Goal: Task Accomplishment & Management: Manage account settings

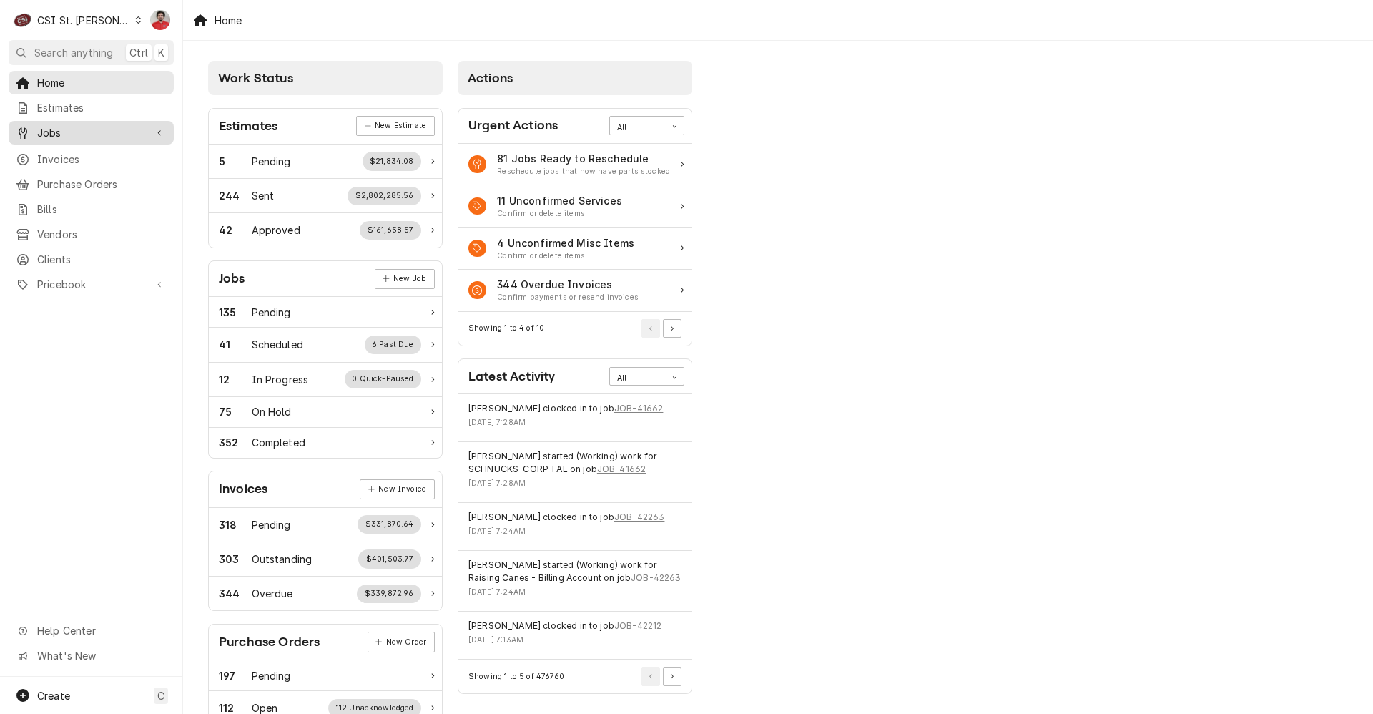
click at [74, 128] on span "Jobs" at bounding box center [91, 132] width 108 height 15
click at [80, 154] on span "Jobs" at bounding box center [101, 157] width 129 height 15
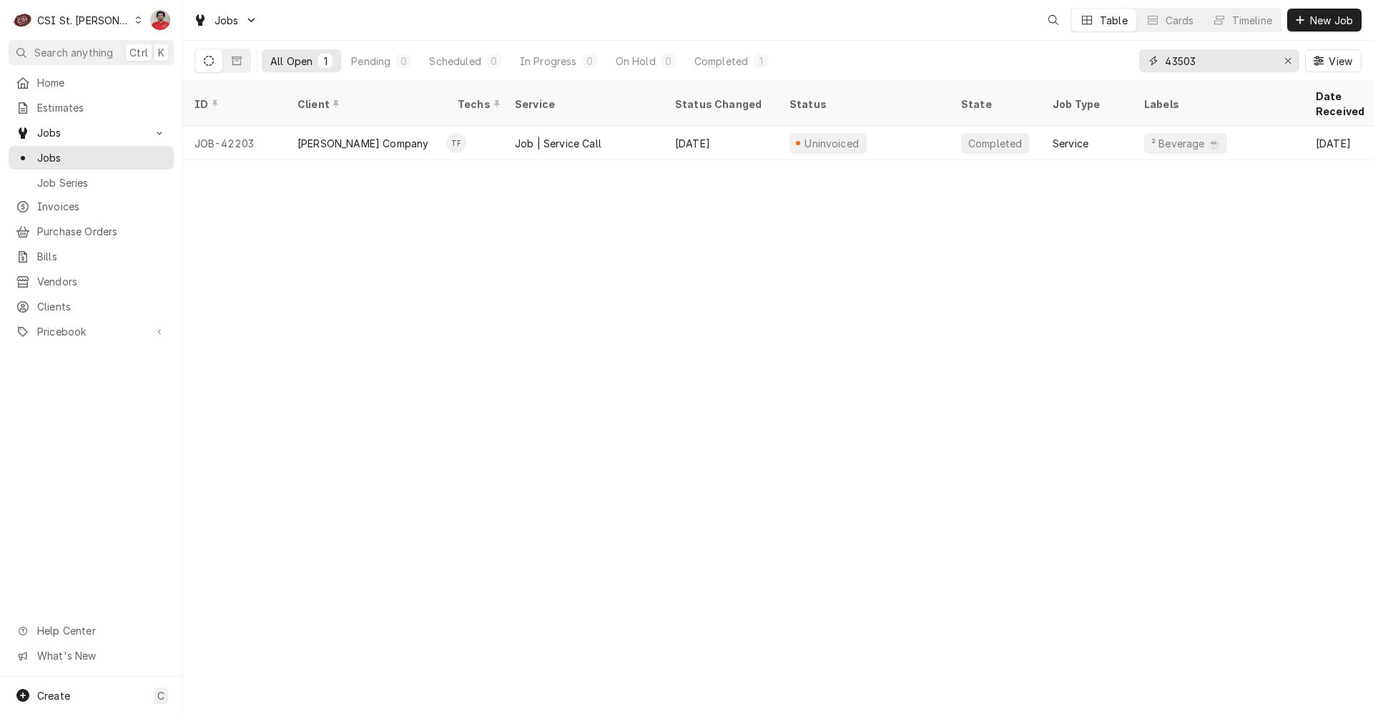
click at [1197, 56] on input "43503" at bounding box center [1218, 60] width 107 height 23
type input "42332"
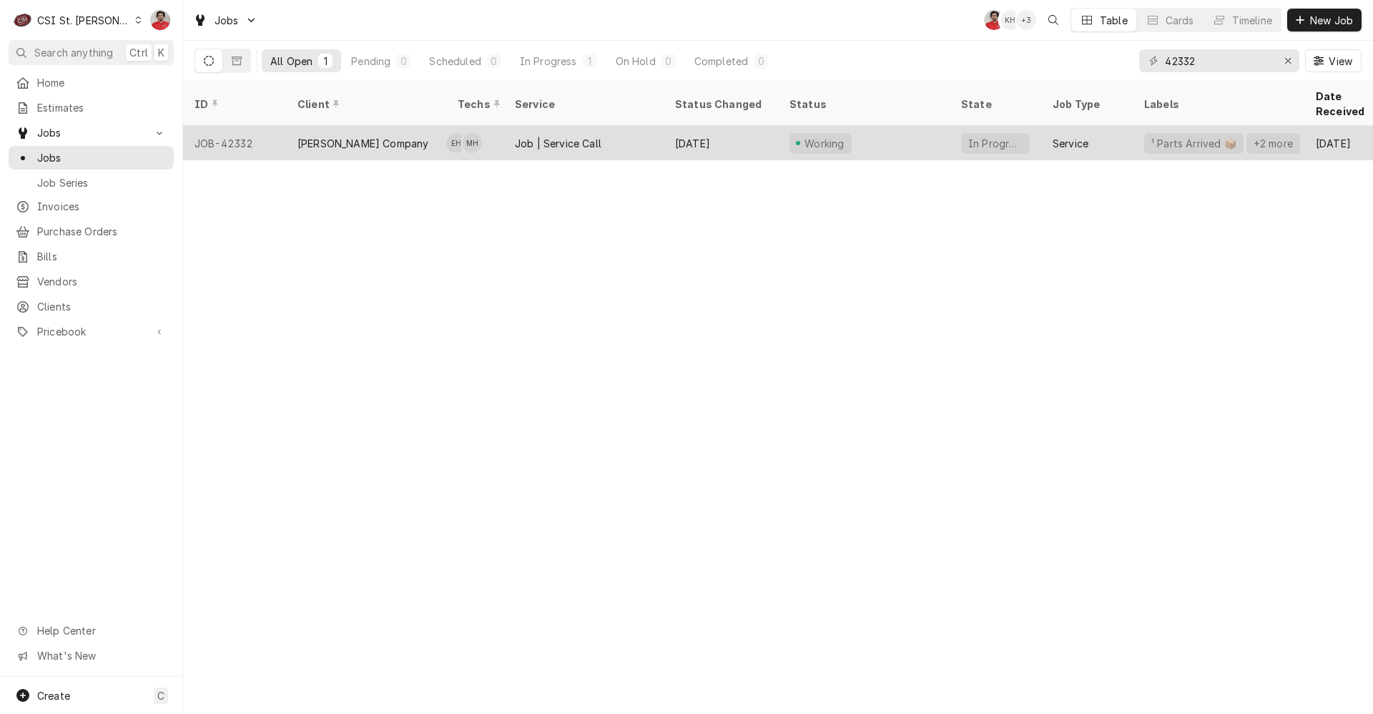
click at [398, 131] on div "[PERSON_NAME] Company" at bounding box center [366, 143] width 160 height 34
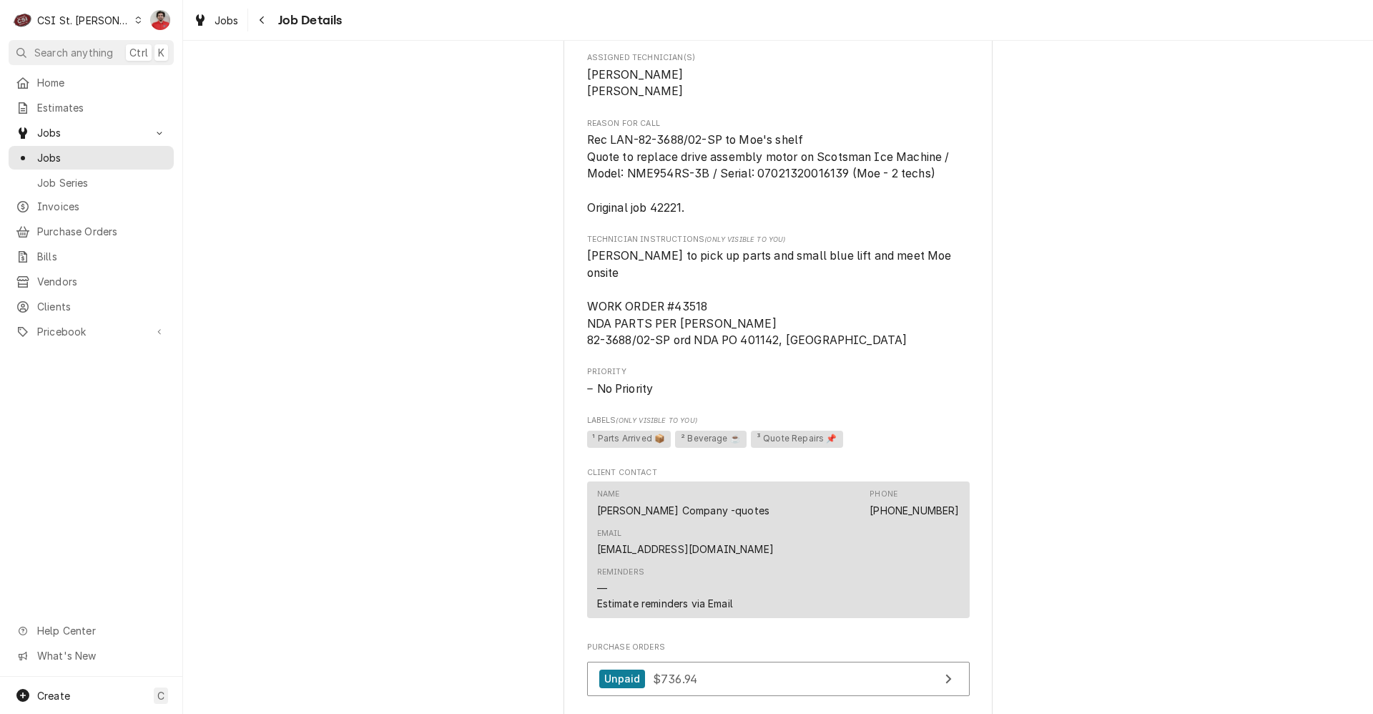
scroll to position [1573, 0]
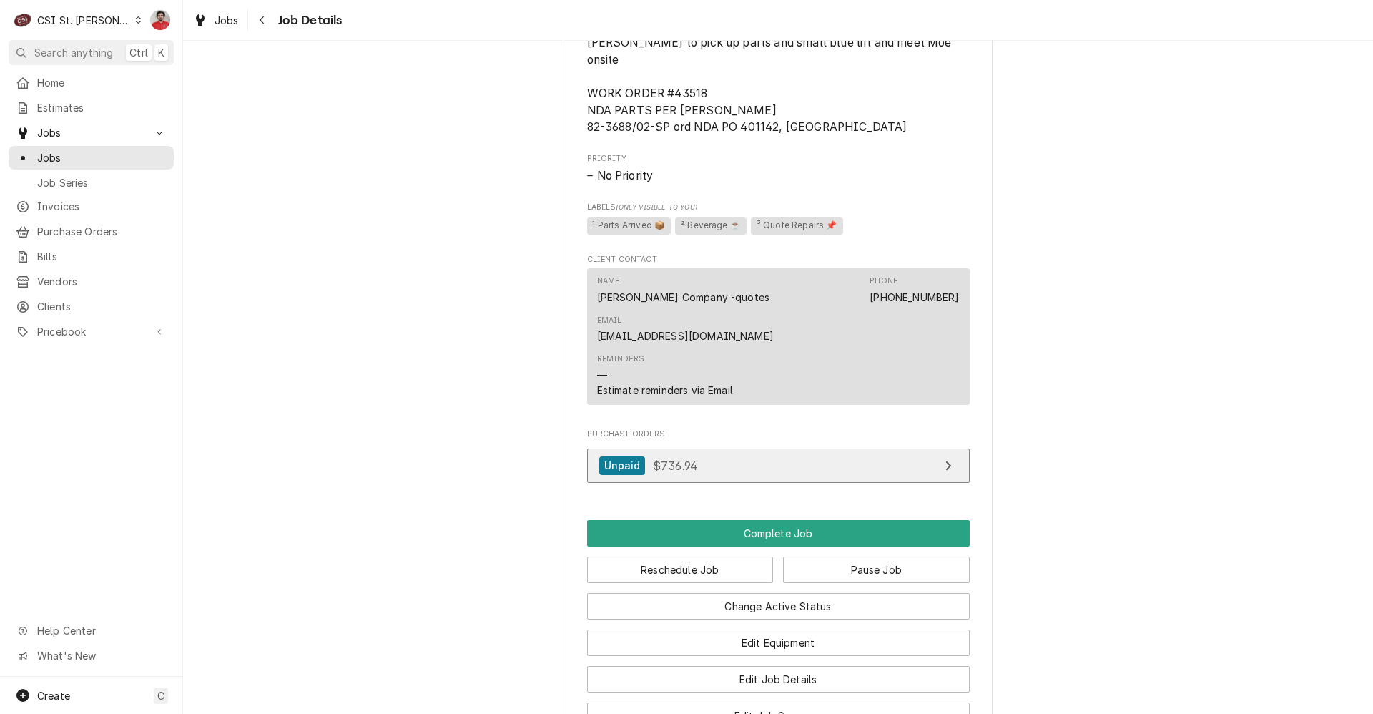
click at [698, 448] on link "Unpaid $736.94" at bounding box center [778, 465] width 382 height 35
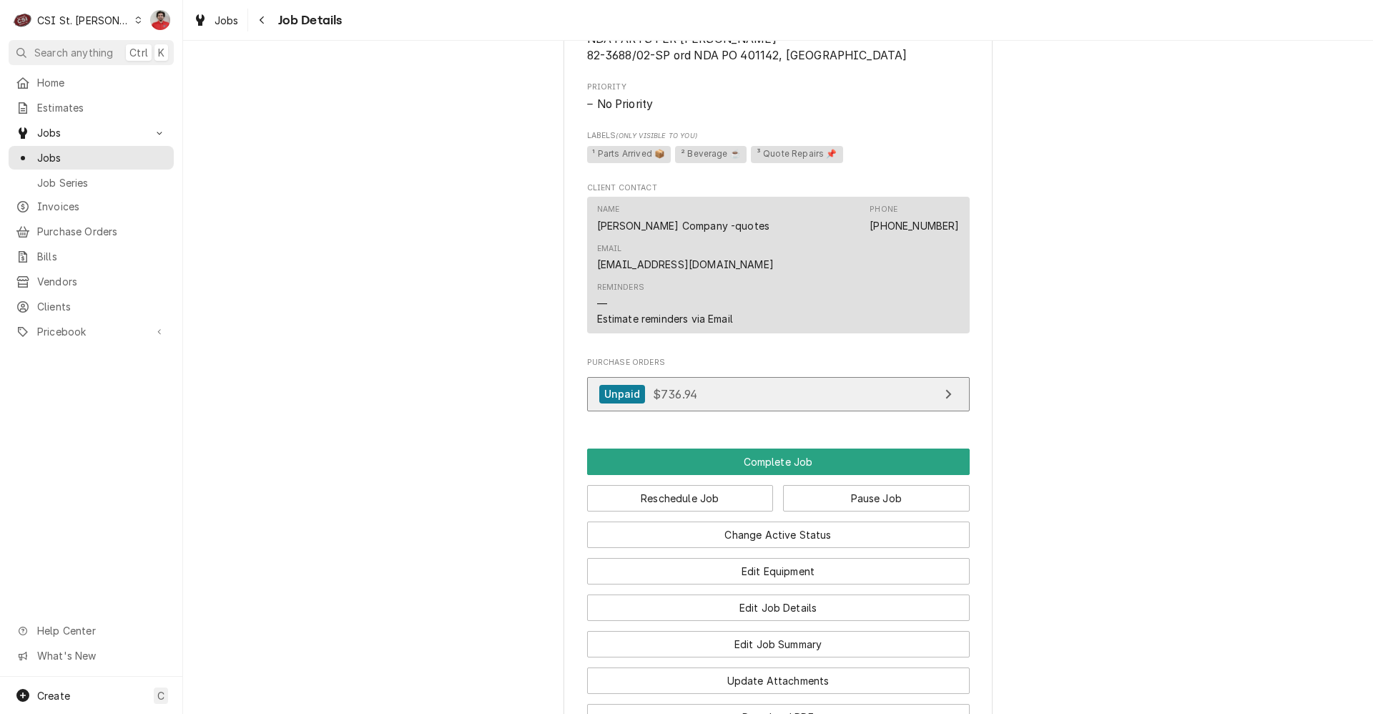
scroll to position [1855, 0]
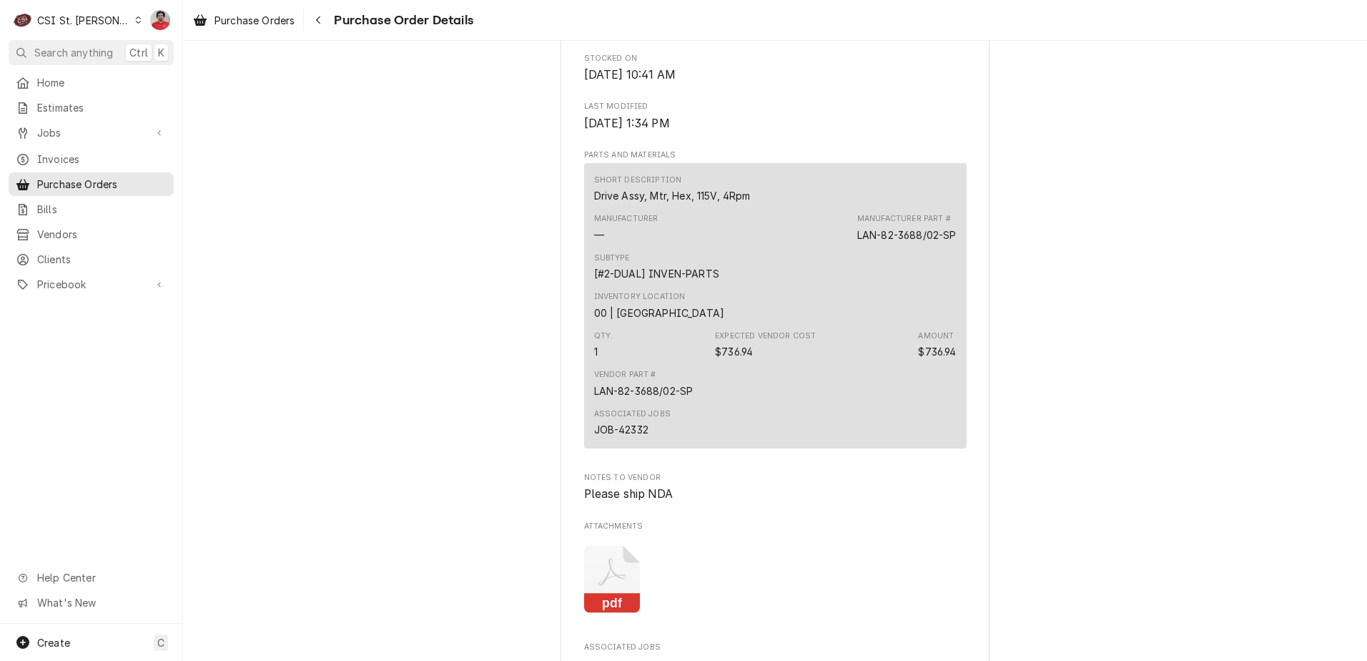
scroll to position [1001, 0]
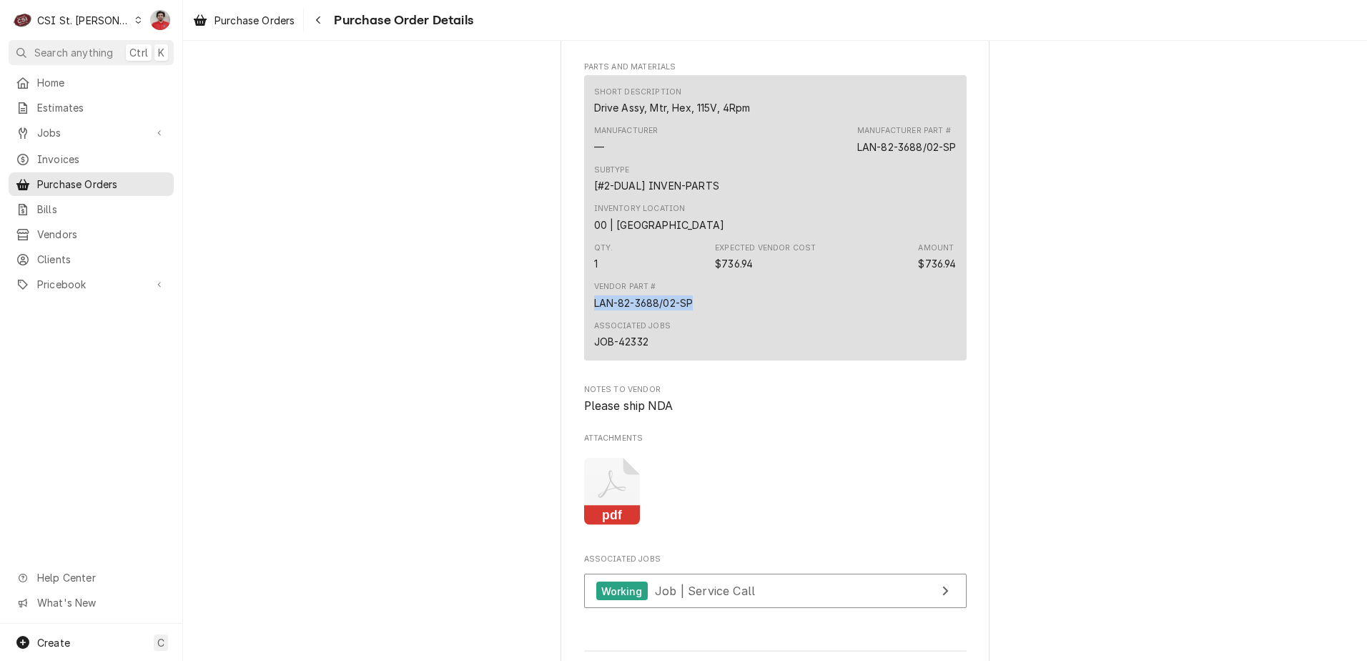
drag, startPoint x: 693, startPoint y: 350, endPoint x: 581, endPoint y: 348, distance: 111.6
click at [584, 348] on div "Short Description Drive Assy, Mtr, Hex, 115V, 4Rpm Manufacturer — Manufacturer …" at bounding box center [775, 217] width 382 height 285
drag, startPoint x: 581, startPoint y: 348, endPoint x: 608, endPoint y: 343, distance: 27.6
copy div "LAN-82-3688/02-SP"
click at [73, 277] on span "Pricebook" at bounding box center [91, 284] width 108 height 15
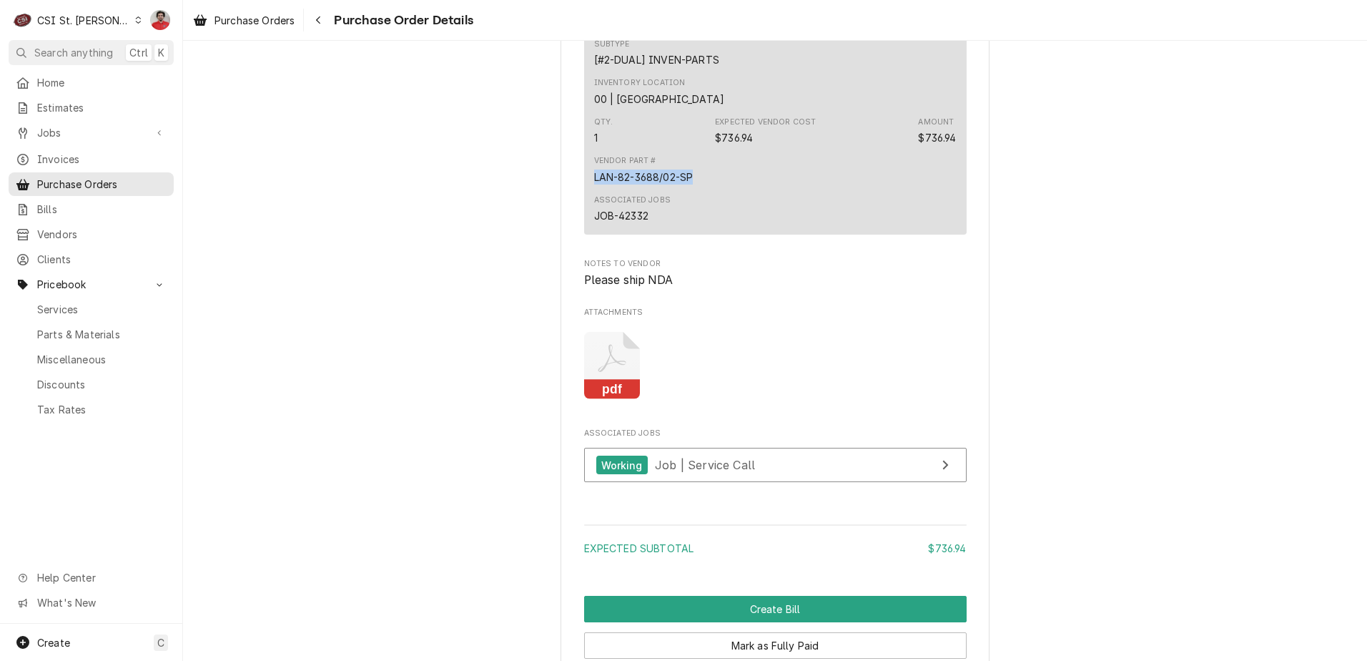
scroll to position [1341, 0]
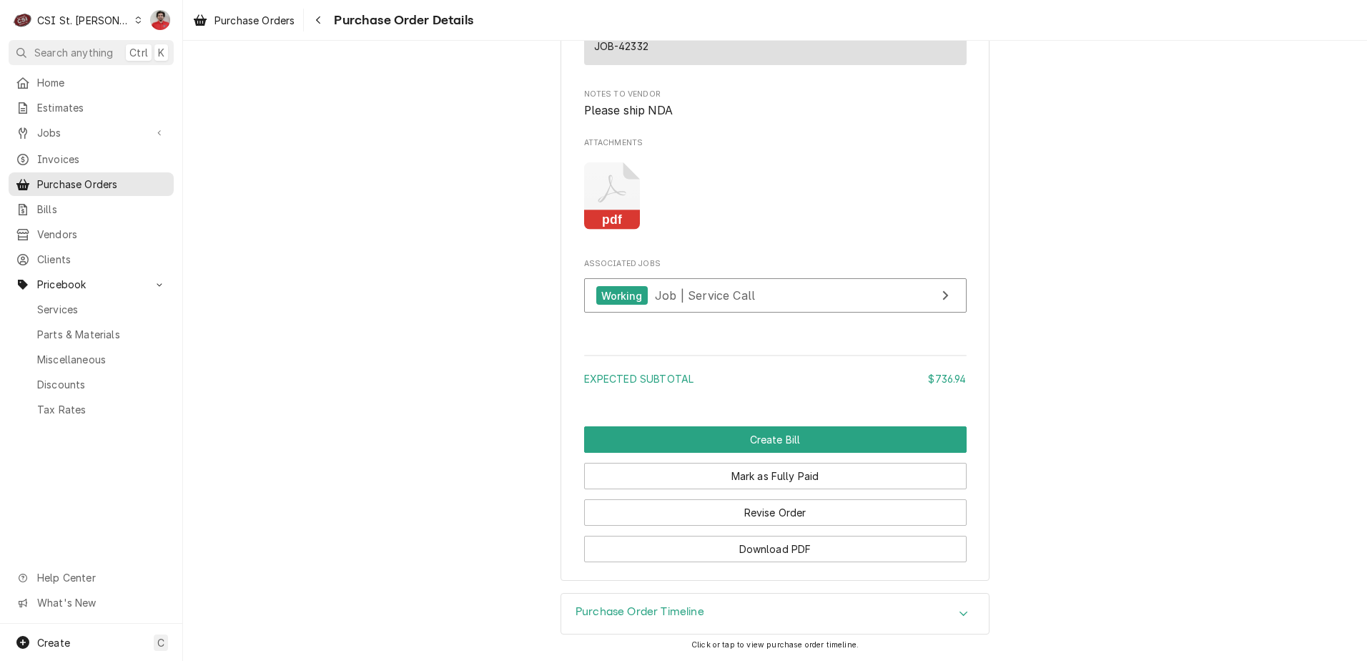
click at [707, 617] on div "Purchase Order Timeline" at bounding box center [775, 613] width 428 height 40
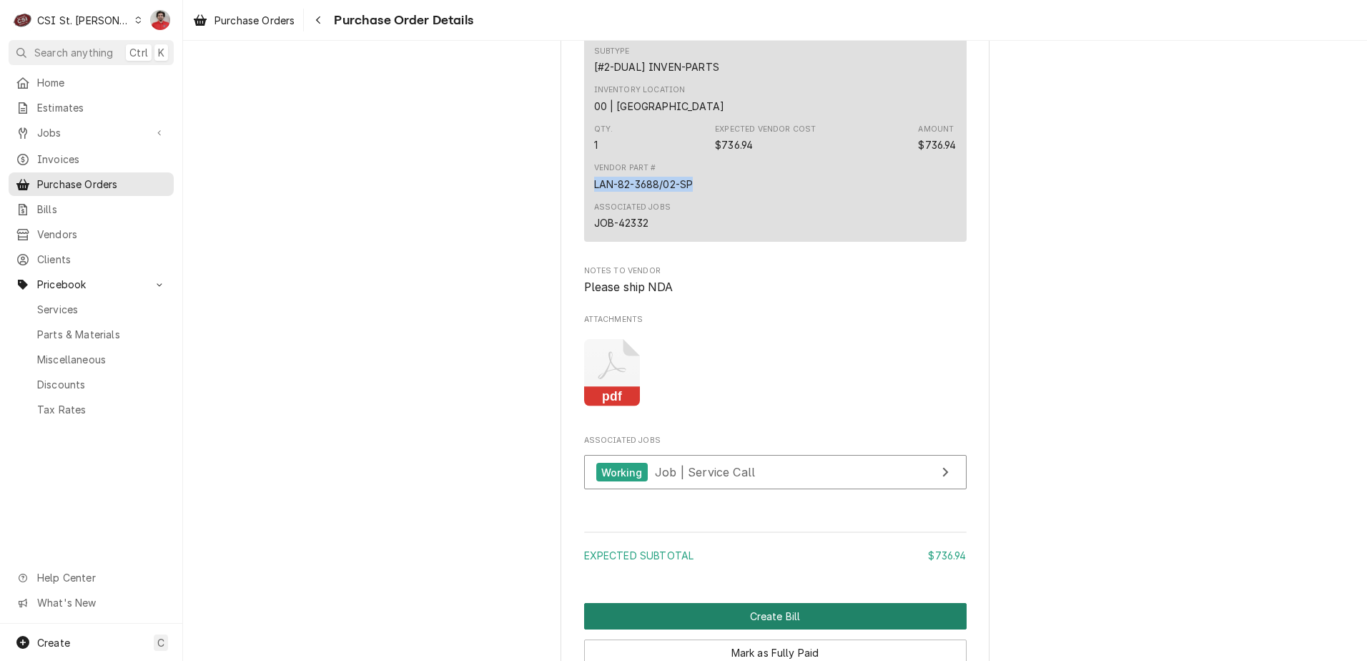
scroll to position [1144, 0]
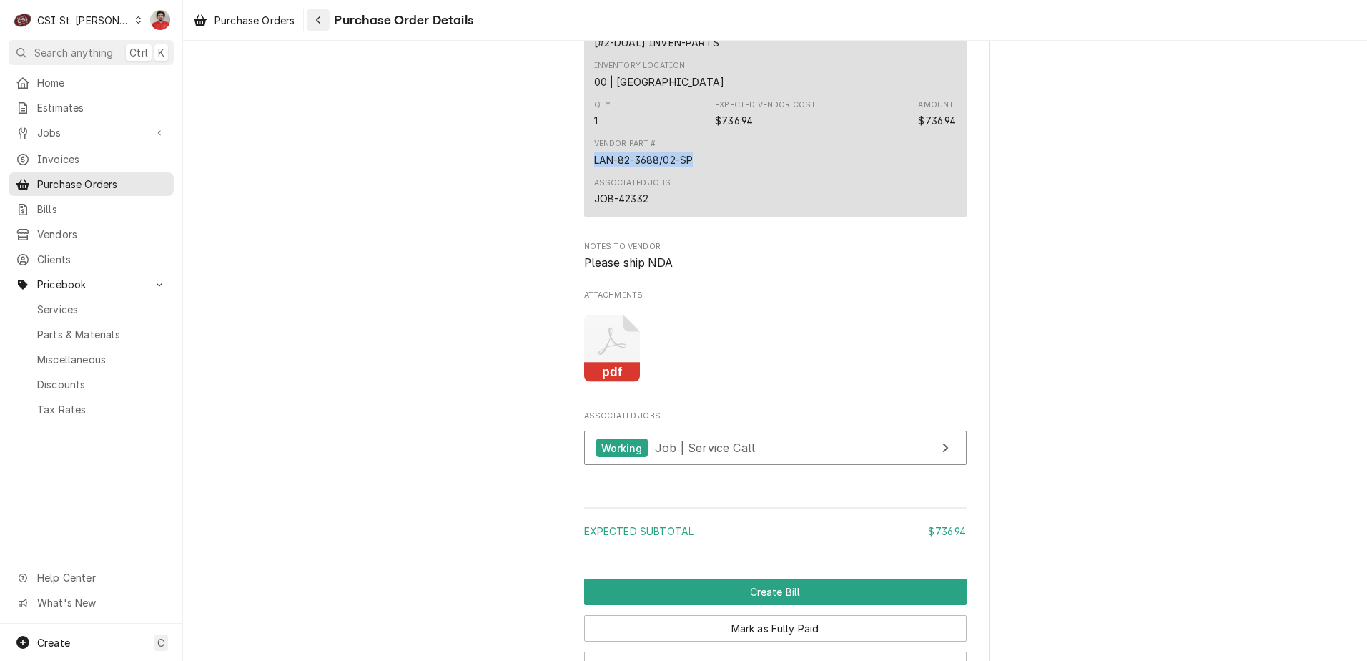
click at [322, 27] on button "Navigate back" at bounding box center [318, 20] width 23 height 23
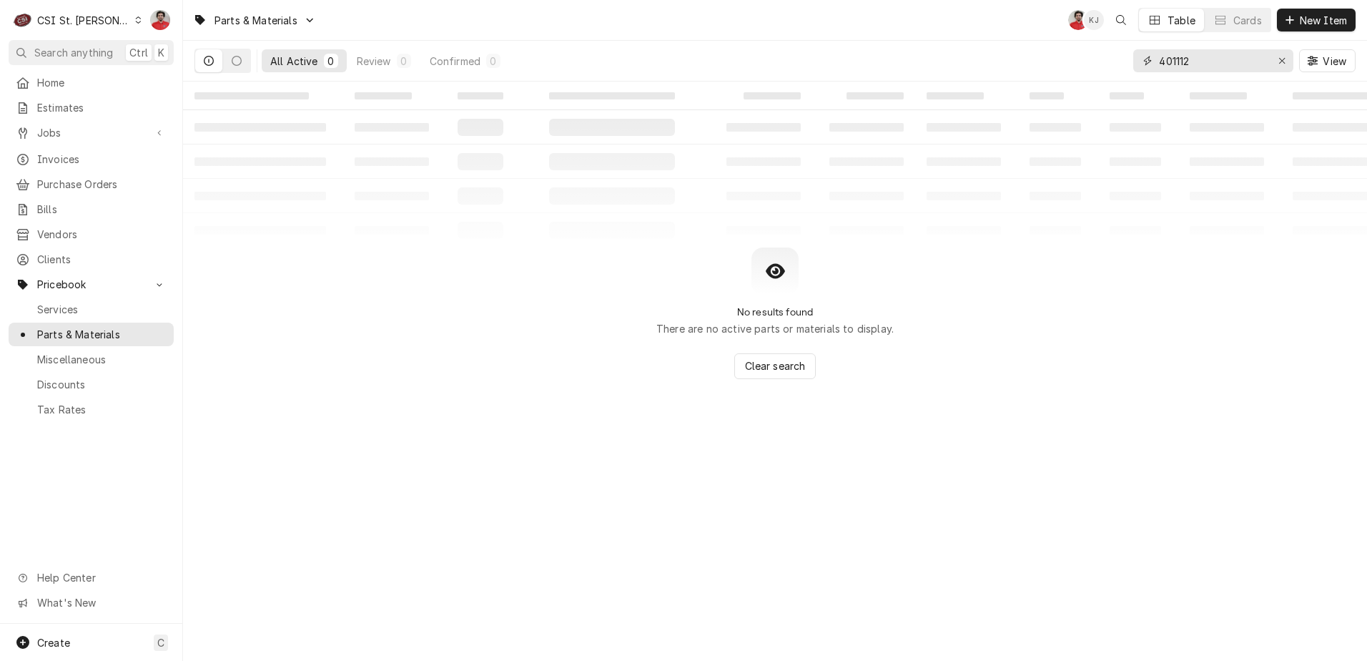
click at [1220, 67] on input "401112" at bounding box center [1212, 60] width 107 height 23
click at [1220, 66] on input "401112" at bounding box center [1212, 60] width 107 height 23
paste input "LAN-82-3688/02-SP"
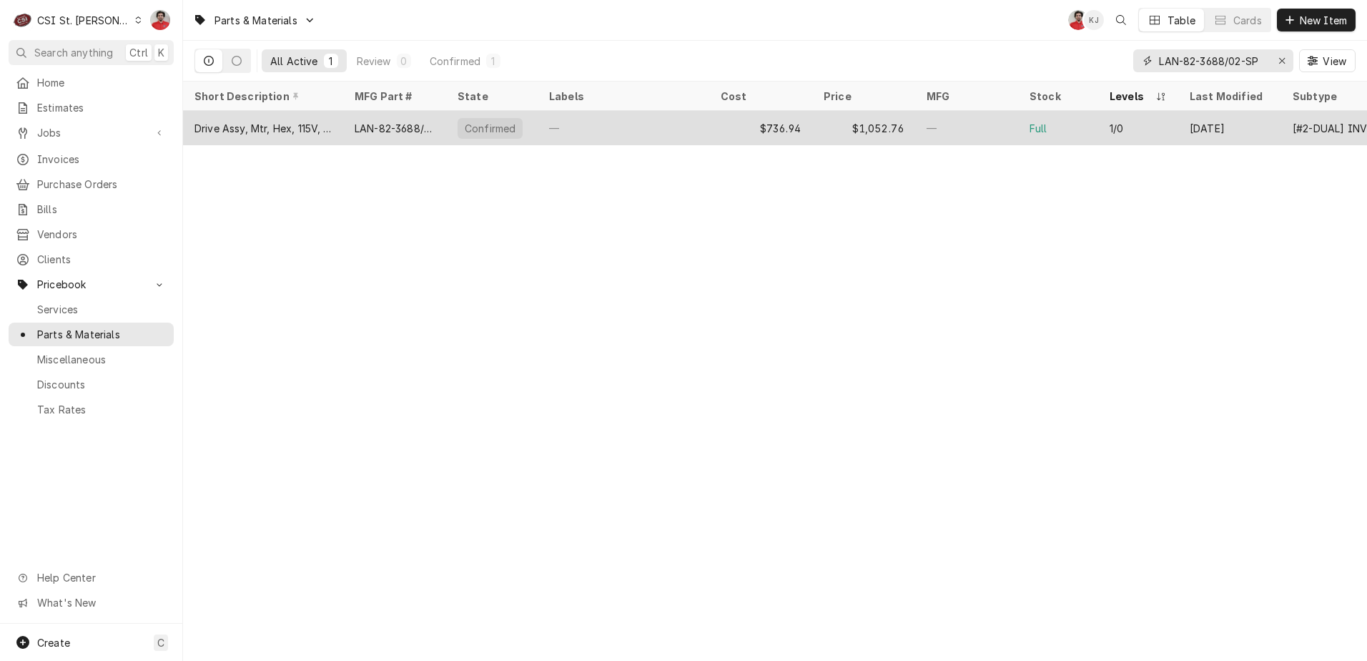
type input "LAN-82-3688/02-SP"
click at [577, 117] on div "—" at bounding box center [624, 128] width 172 height 34
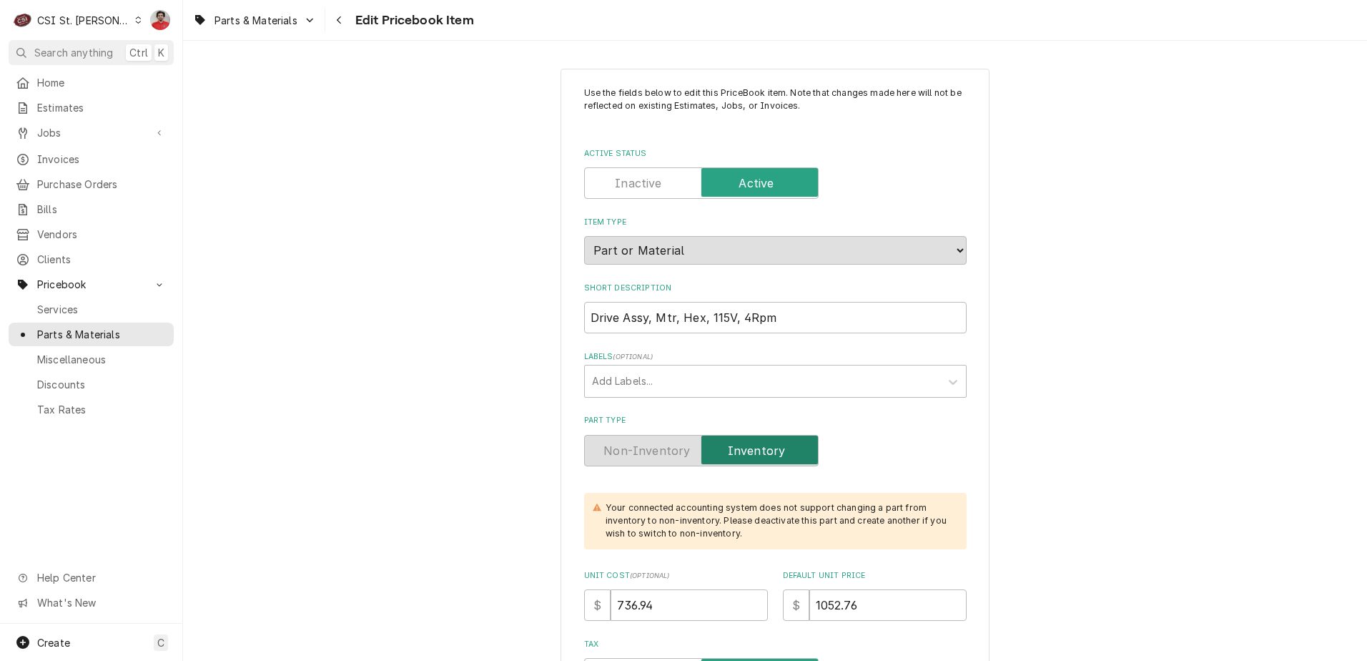
type textarea "x"
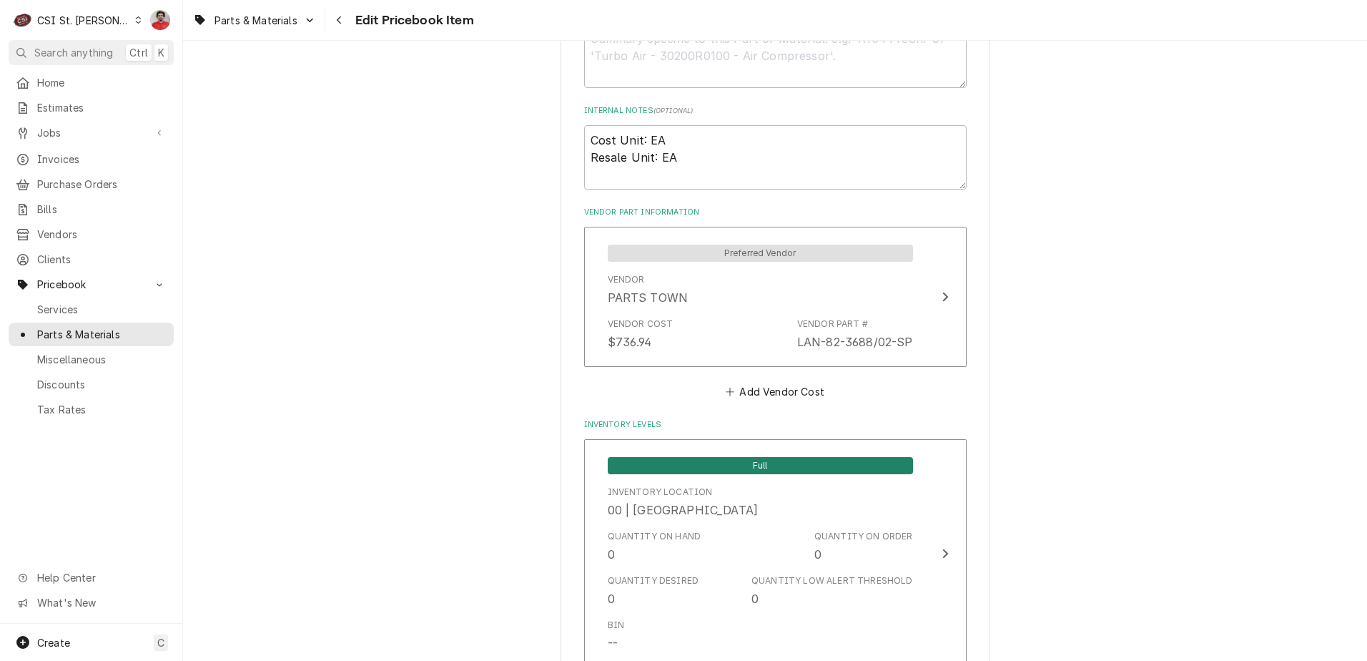
scroll to position [929, 0]
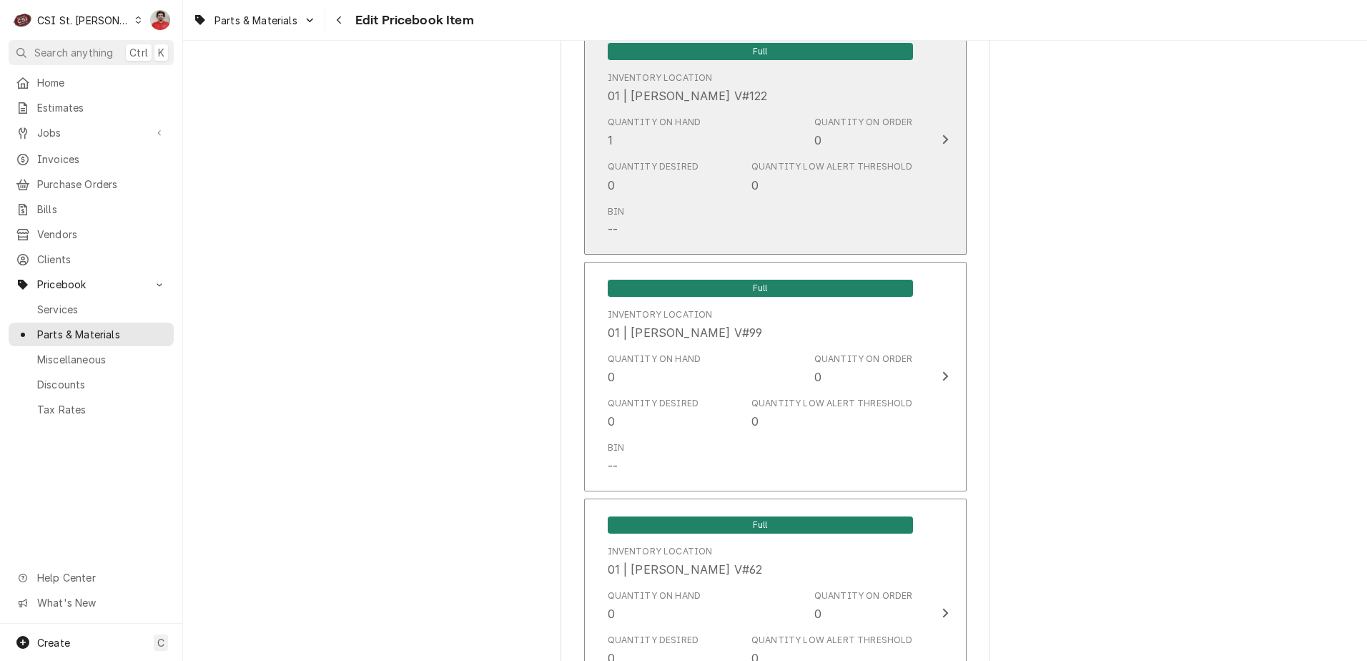
click at [670, 137] on div "Quantity on Hand 1 Quantity on Order 0" at bounding box center [760, 132] width 305 height 44
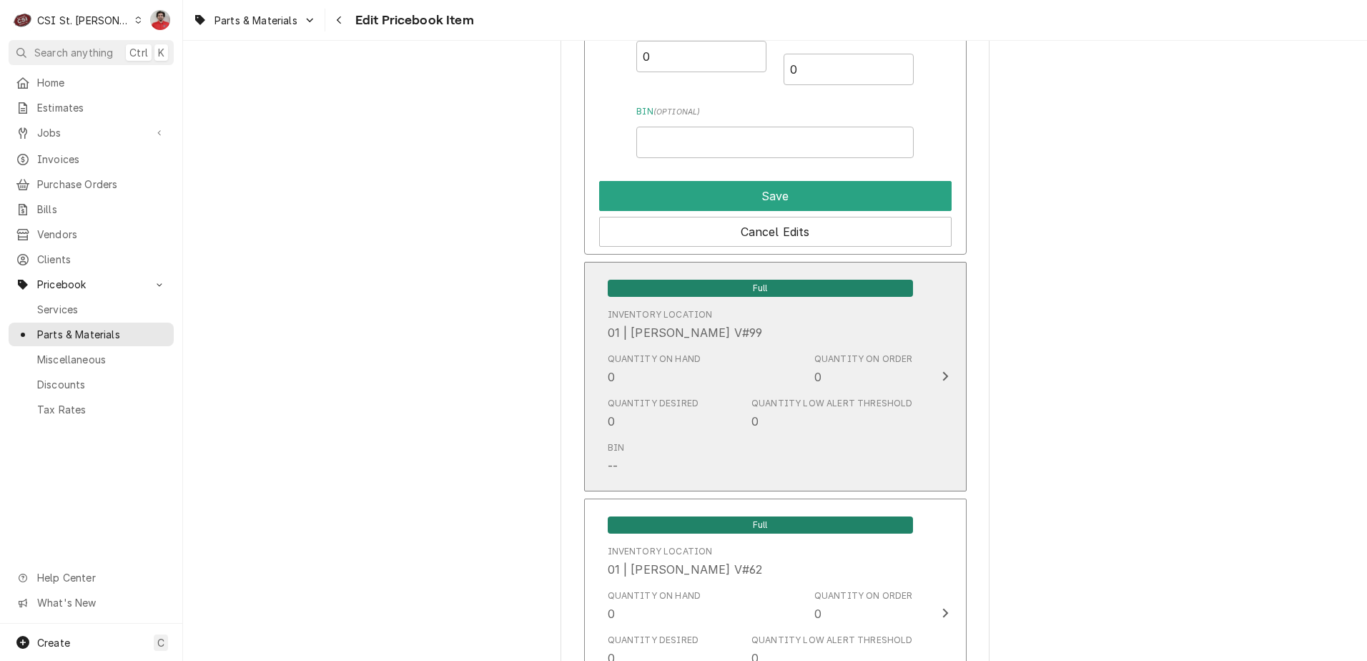
scroll to position [4575, 0]
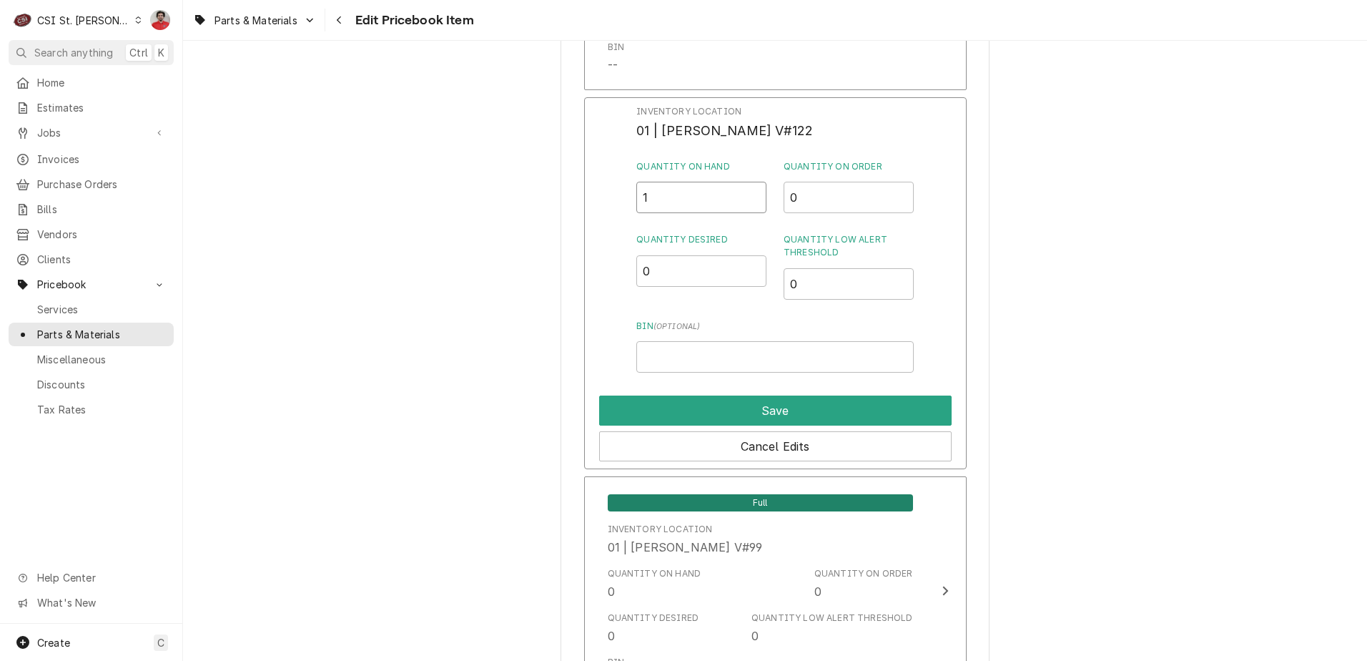
drag, startPoint x: 658, startPoint y: 168, endPoint x: 585, endPoint y: 178, distance: 73.6
click at [585, 178] on div "Inventory Location 01 | MOE HAMED V#122 Quantity on Hand 1 Quantity on Order 0 …" at bounding box center [775, 283] width 382 height 372
type input "0"
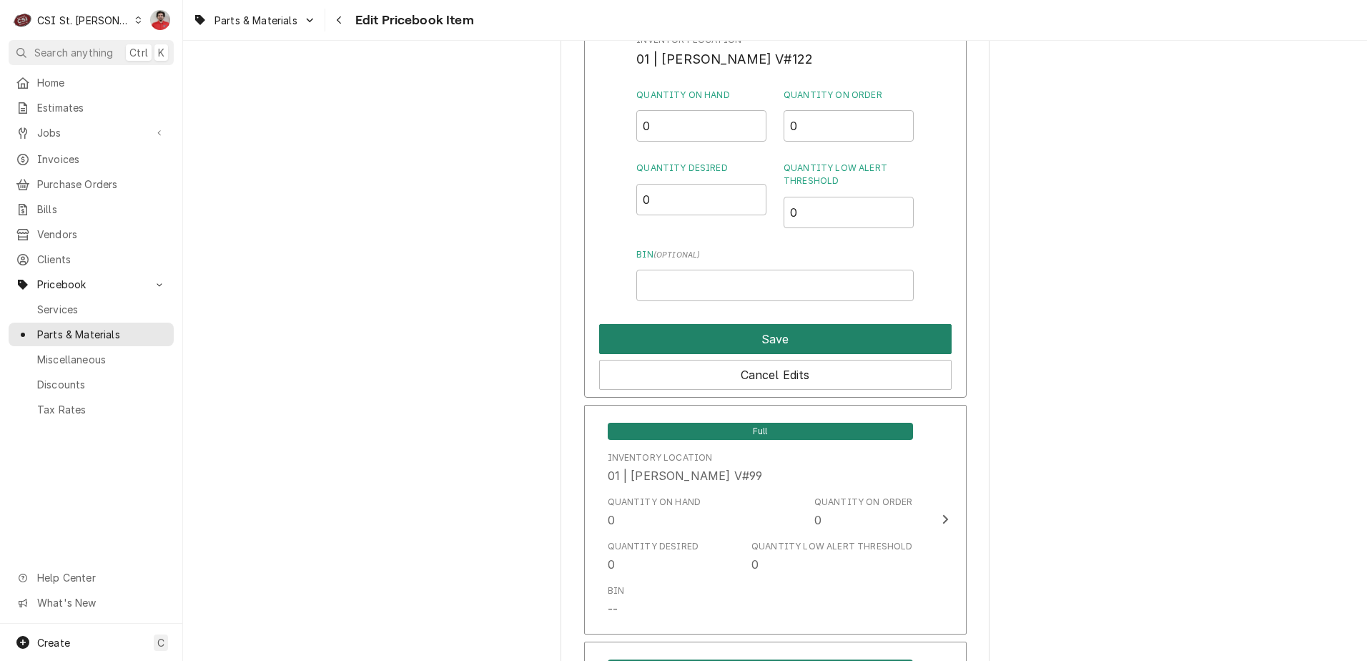
click at [759, 324] on button "Save" at bounding box center [775, 339] width 352 height 30
type textarea "x"
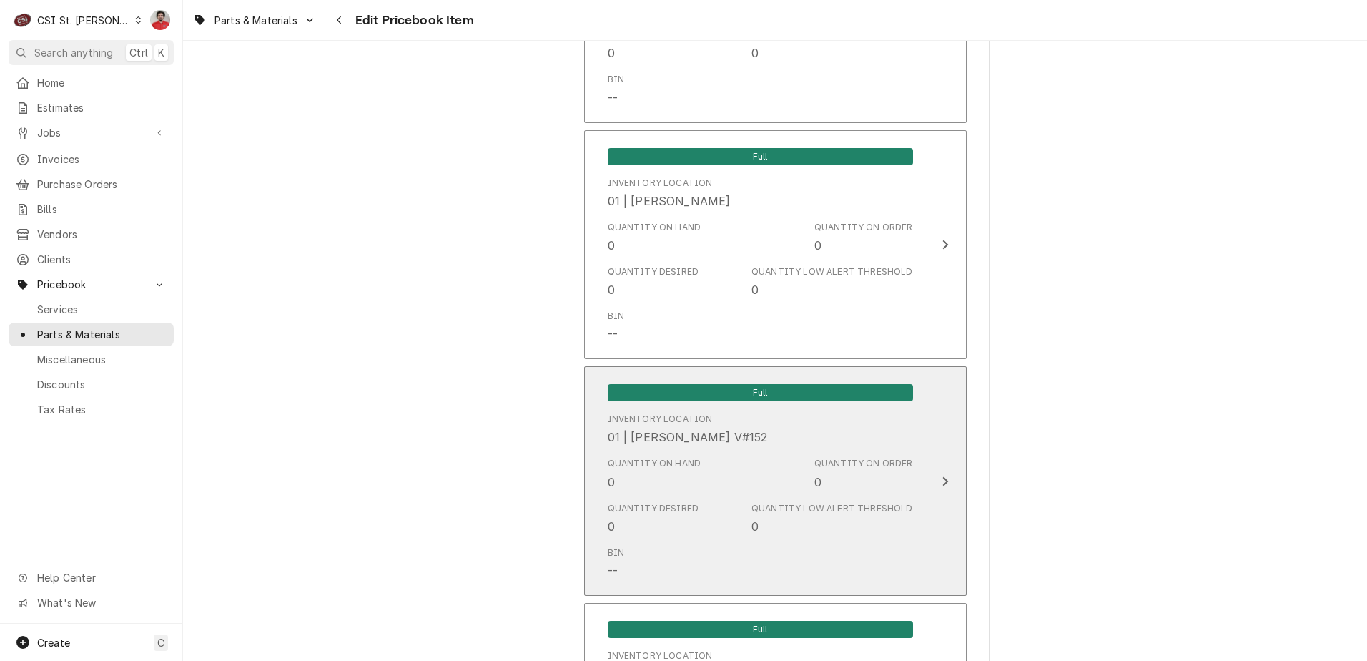
scroll to position [2288, 0]
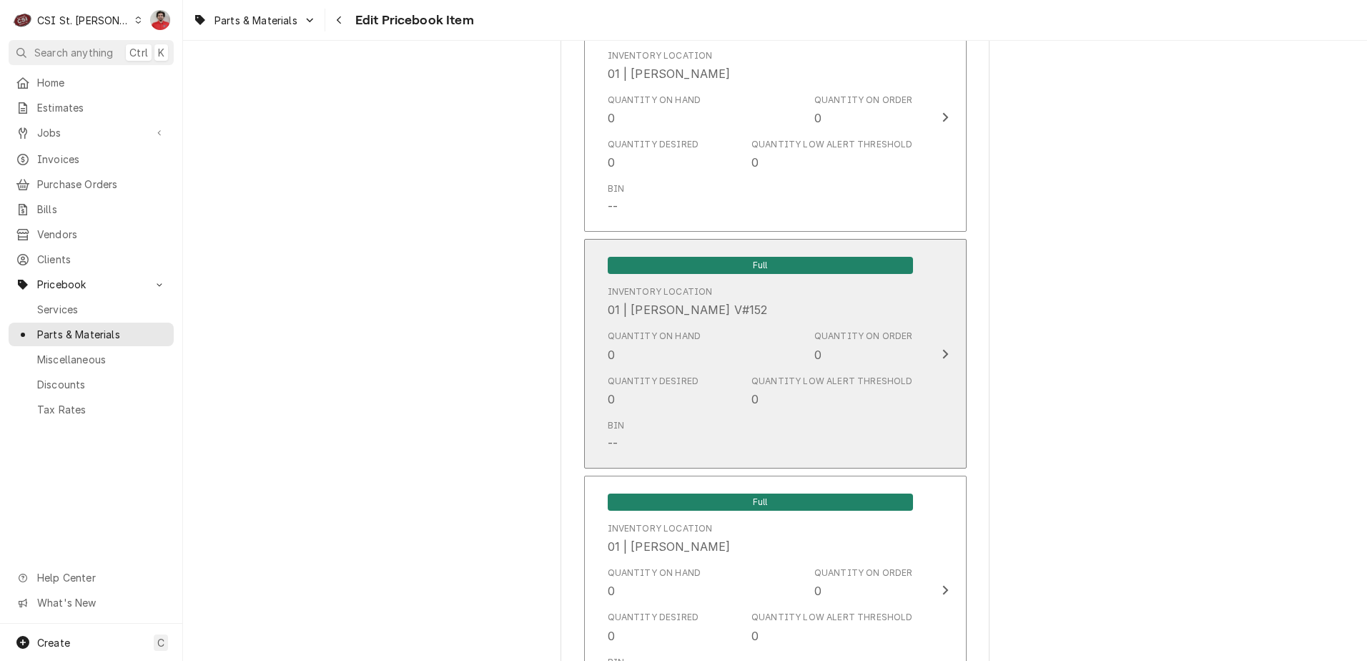
click at [728, 378] on div "Quantity Desired 0 Quantity Low Alert Threshold 0" at bounding box center [760, 391] width 305 height 44
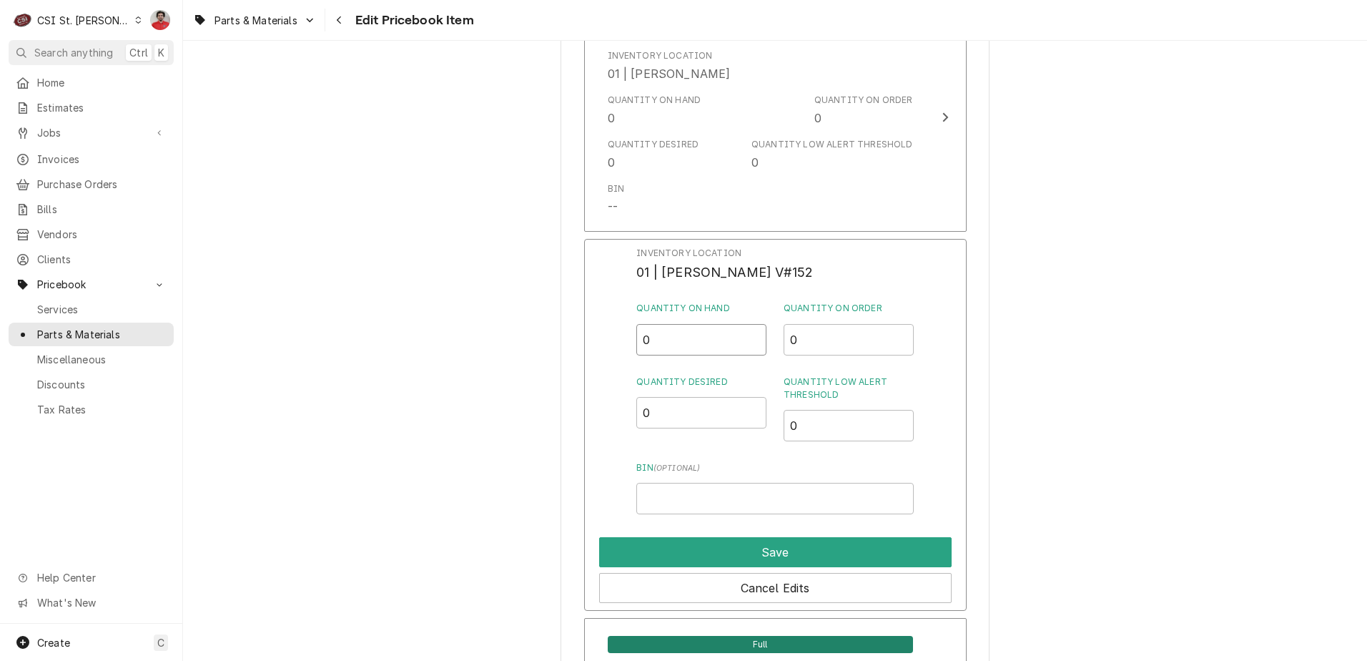
drag, startPoint x: 586, startPoint y: 334, endPoint x: 556, endPoint y: 333, distance: 30.8
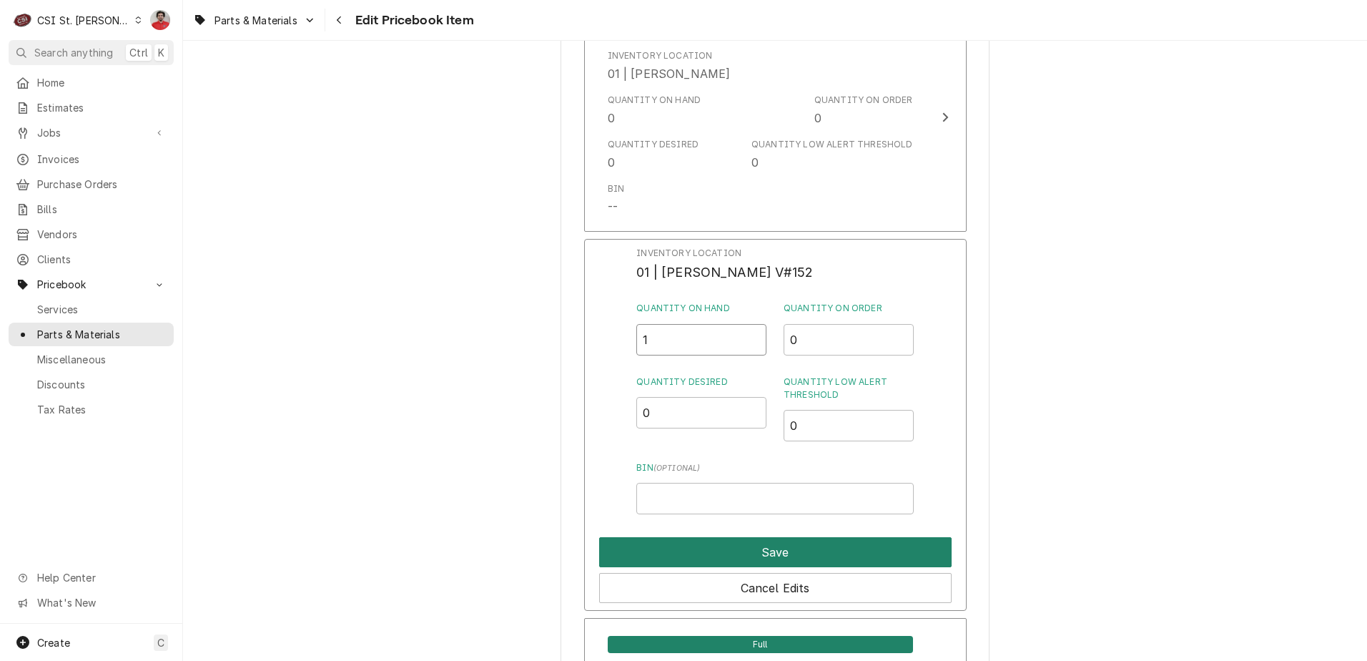
type input "1"
click at [779, 551] on button "Save" at bounding box center [775, 552] width 352 height 30
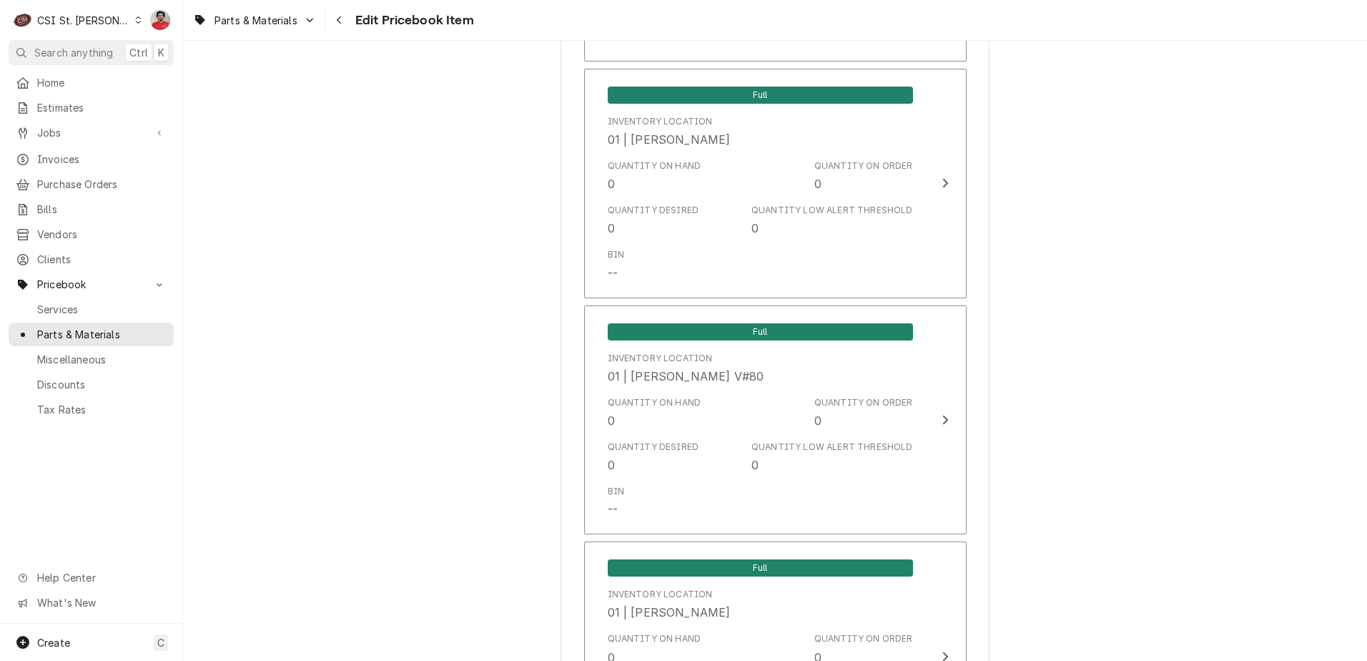
scroll to position [12105, 0]
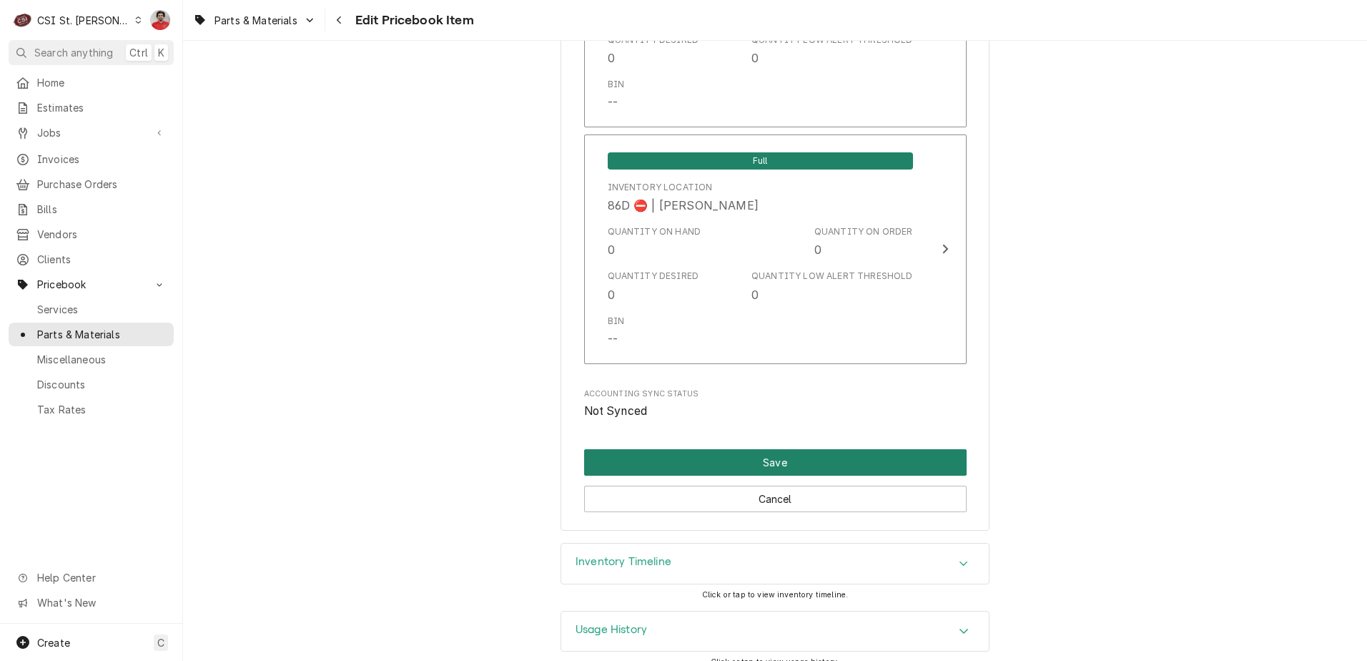
click at [732, 449] on button "Save" at bounding box center [775, 462] width 382 height 26
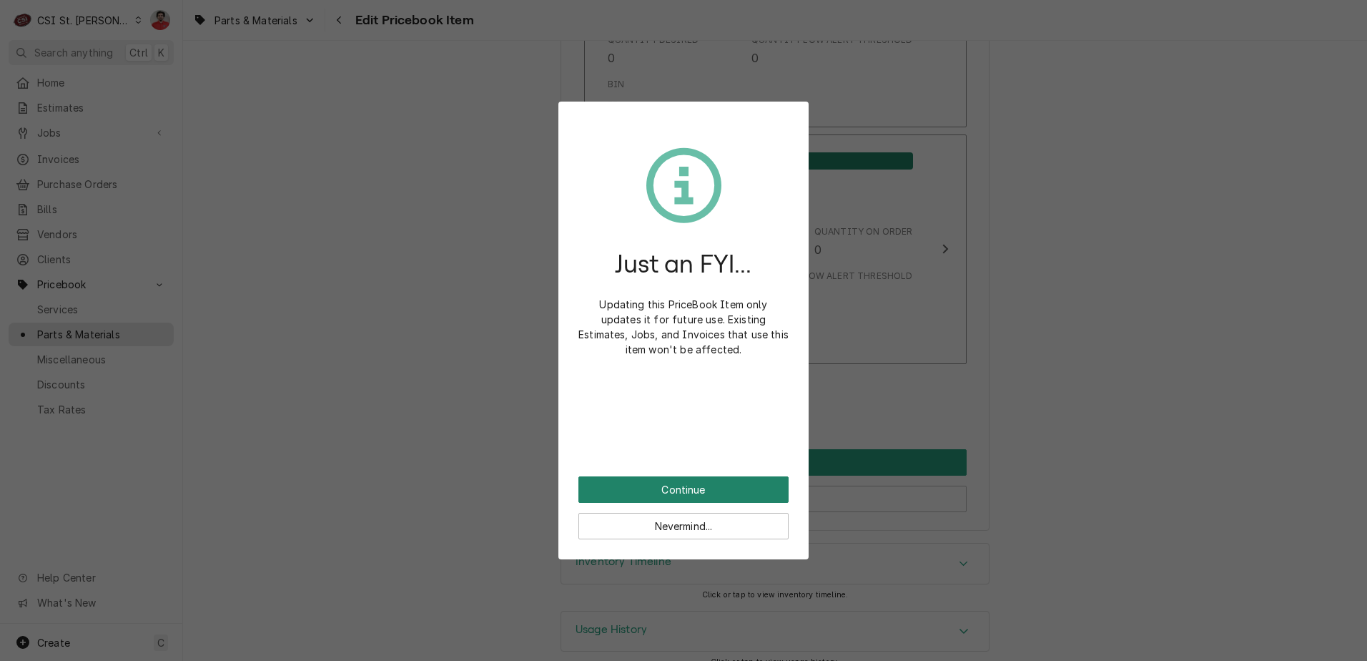
click at [726, 478] on button "Continue" at bounding box center [683, 489] width 210 height 26
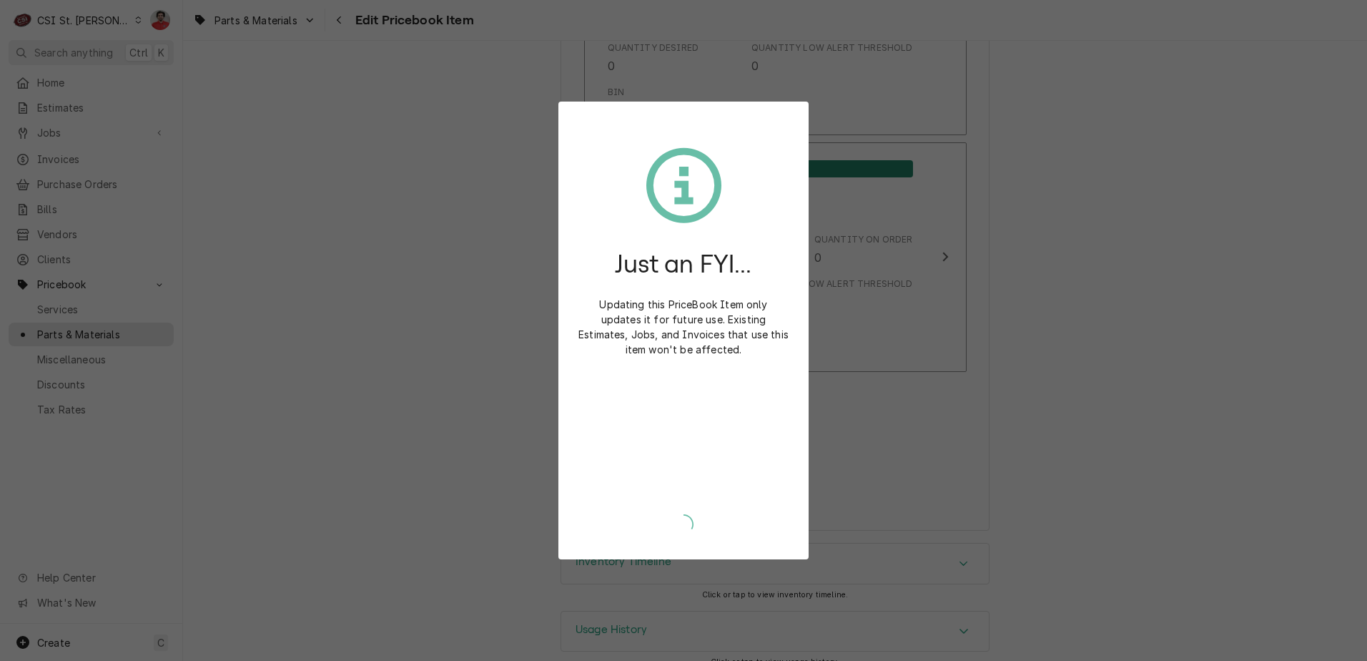
type textarea "x"
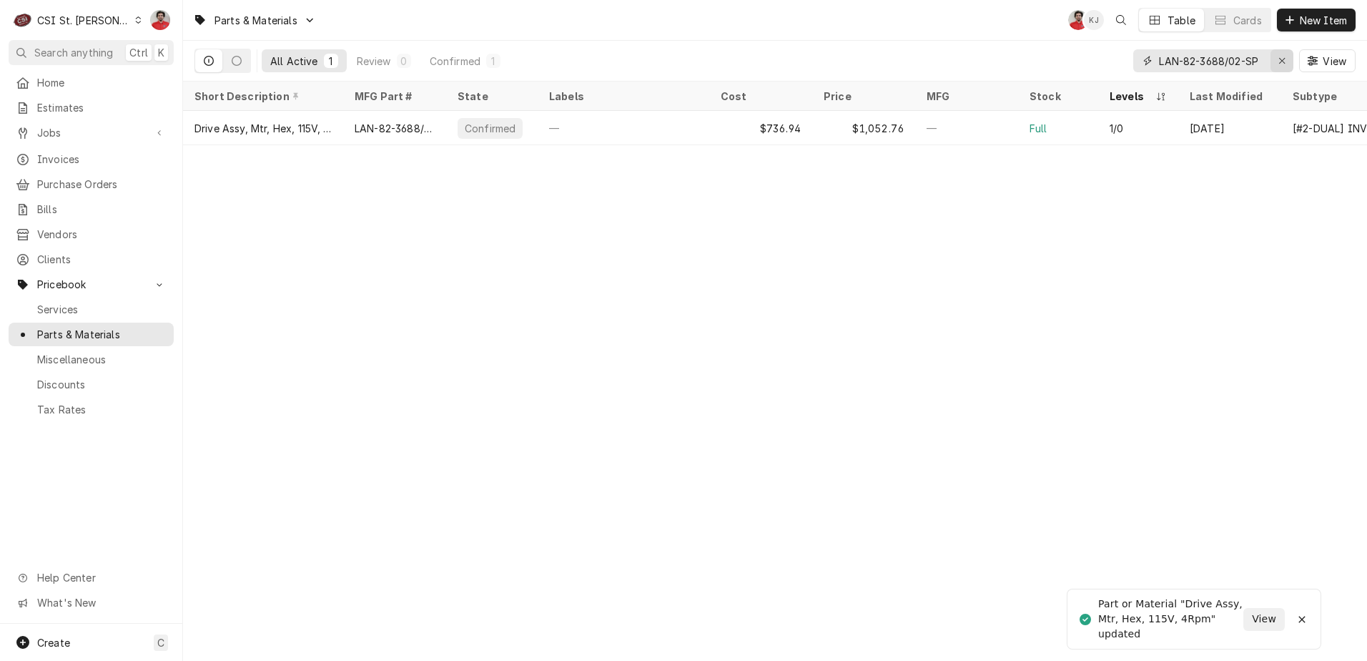
click at [1283, 59] on icon "Erase input" at bounding box center [1282, 61] width 8 height 10
